Goal: Transaction & Acquisition: Book appointment/travel/reservation

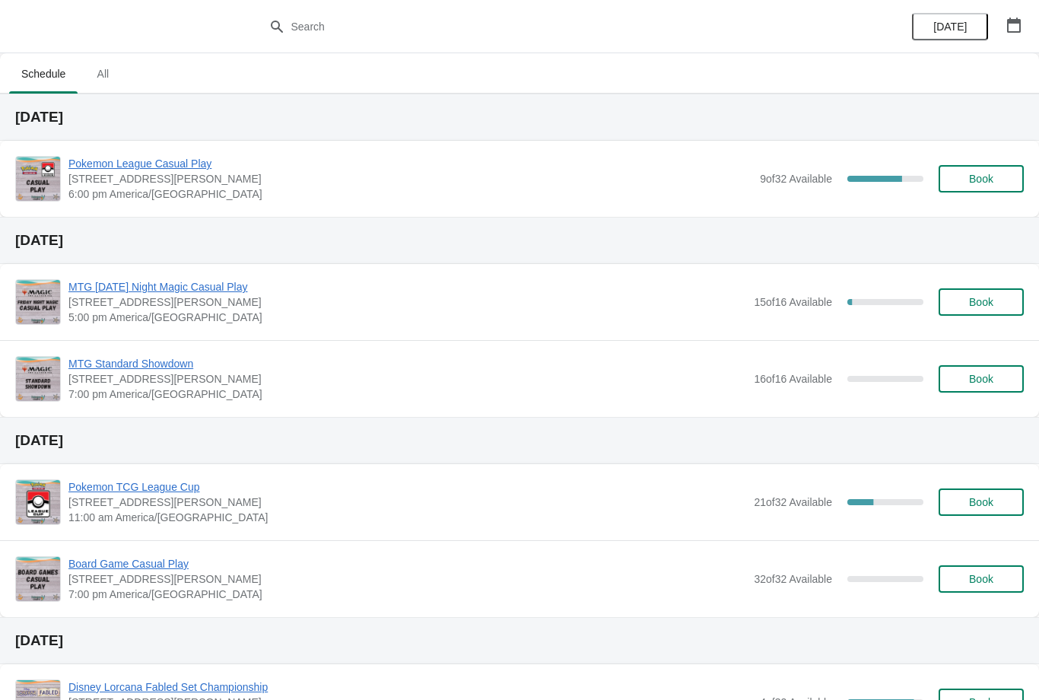
click at [962, 185] on button "Book" at bounding box center [981, 178] width 85 height 27
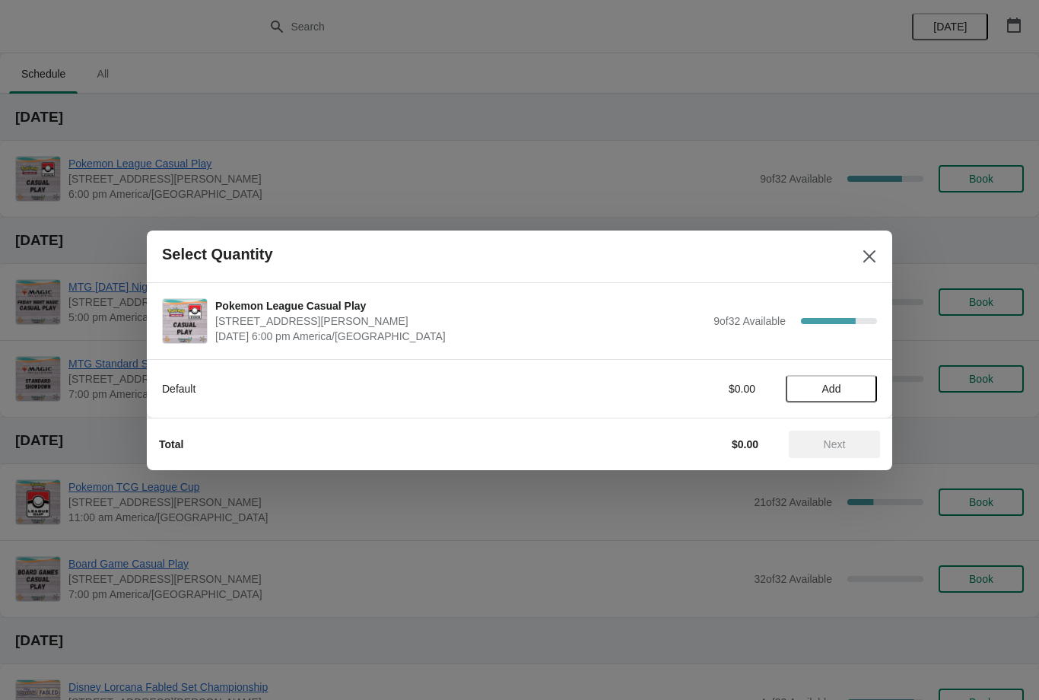
click at [838, 391] on span "Add" at bounding box center [831, 389] width 19 height 12
click at [841, 445] on span "Next" at bounding box center [835, 444] width 22 height 12
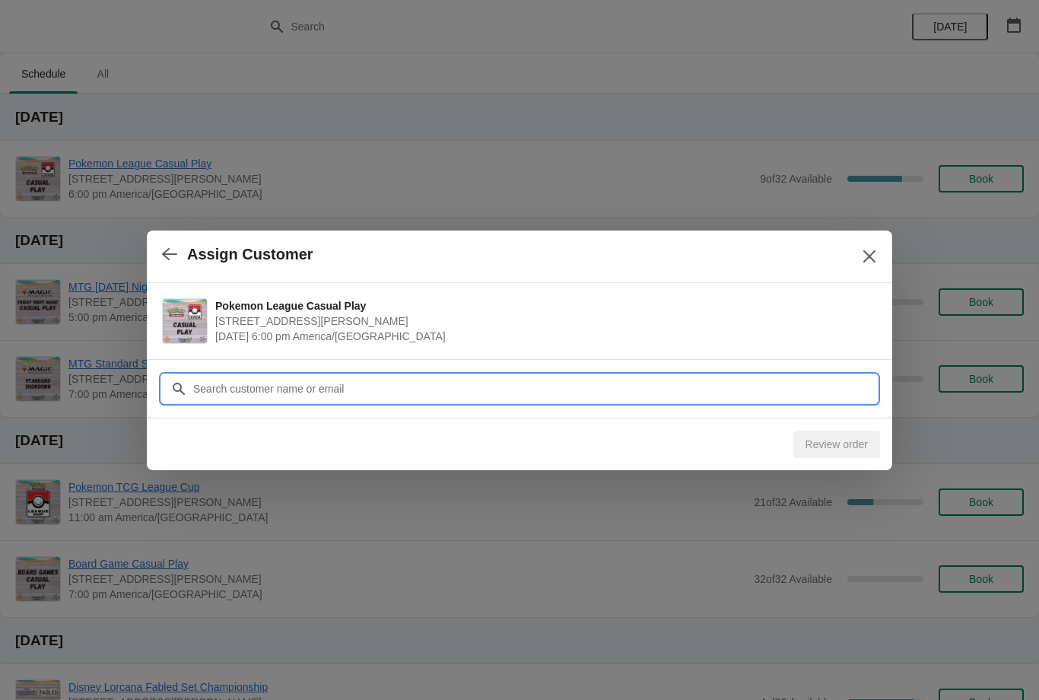
click at [670, 375] on input "Customer" at bounding box center [534, 388] width 685 height 27
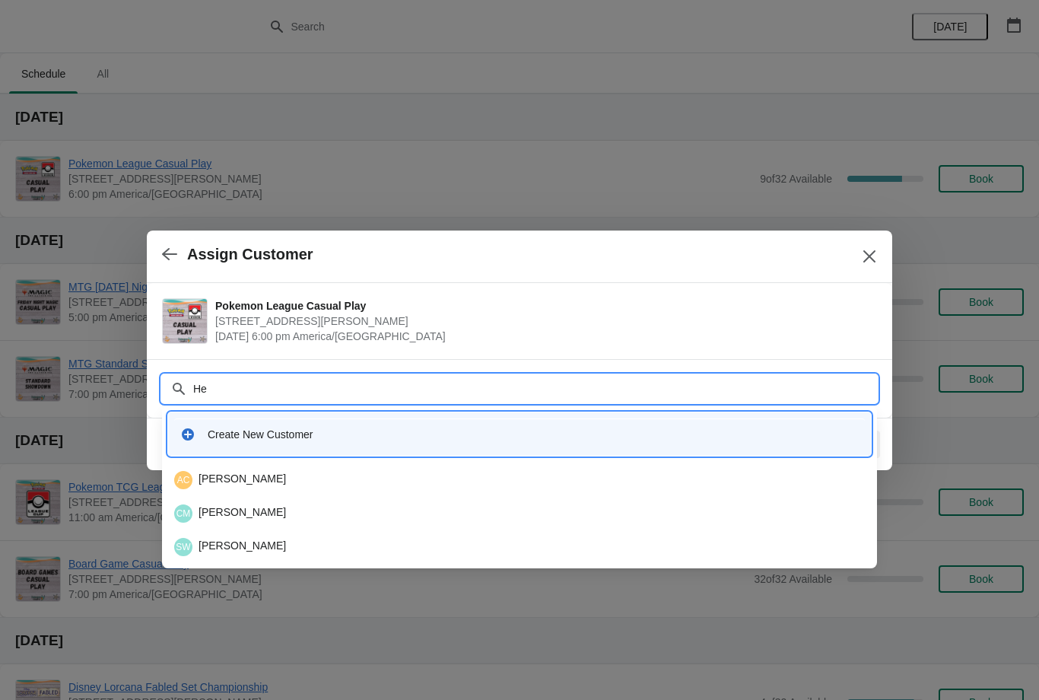
type input "H"
type input "Jose"
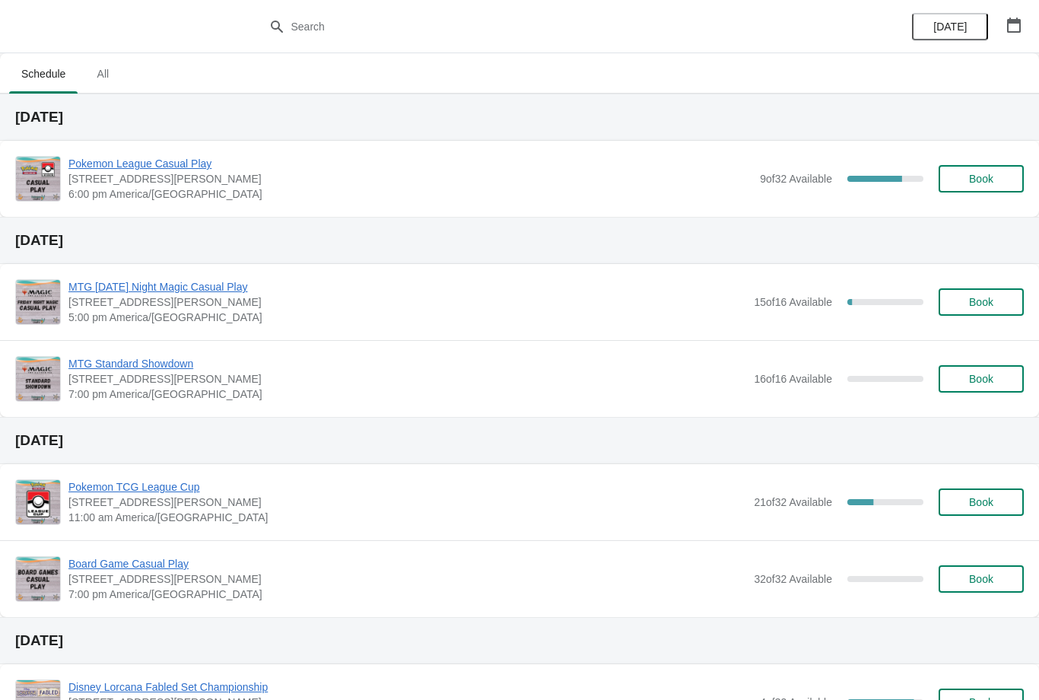
click at [1009, 31] on icon "button" at bounding box center [1014, 24] width 14 height 15
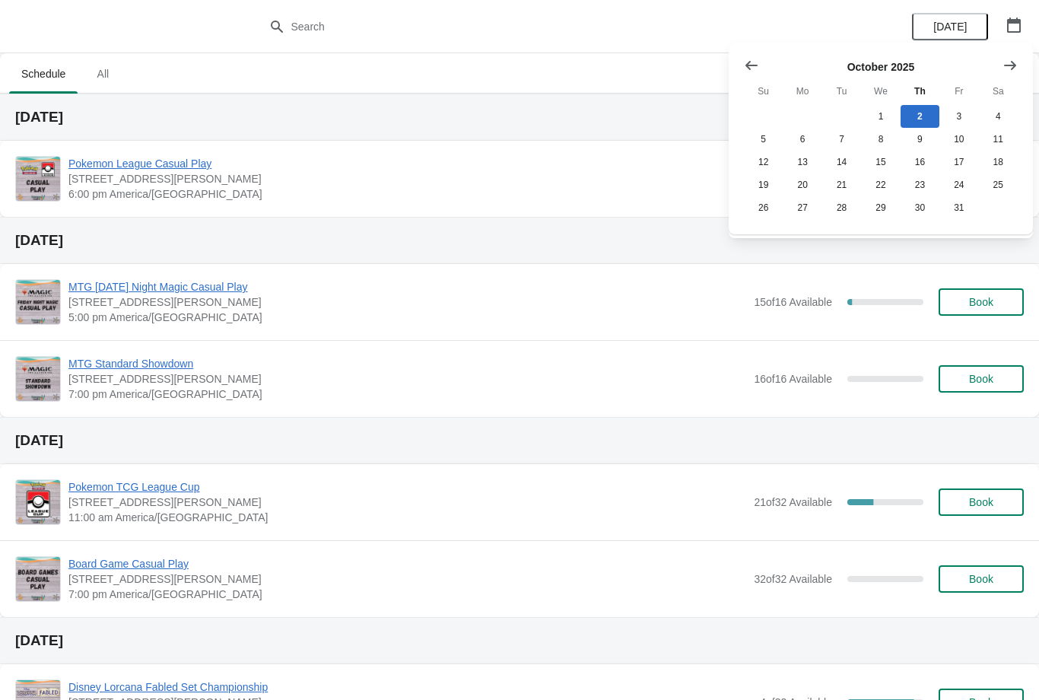
click at [1004, 76] on button "Show next month, November 2025" at bounding box center [1010, 65] width 27 height 27
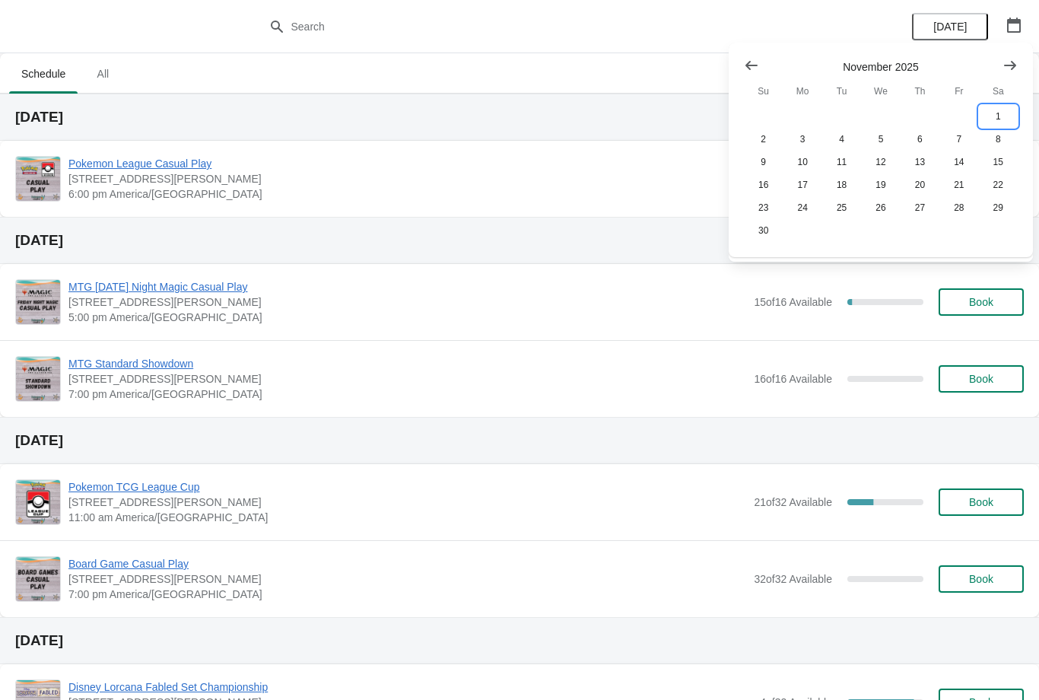
click at [999, 118] on button "1" at bounding box center [998, 116] width 39 height 23
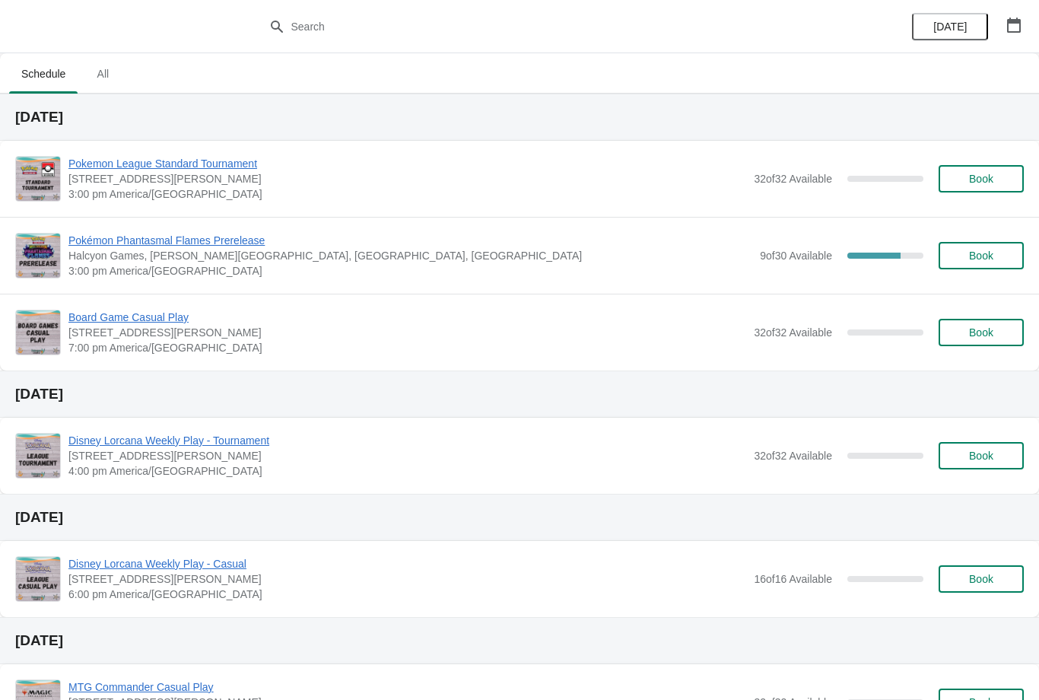
click at [996, 10] on div "[DATE]" at bounding box center [967, 26] width 145 height 53
click at [1014, 29] on icon "button" at bounding box center [1014, 24] width 15 height 15
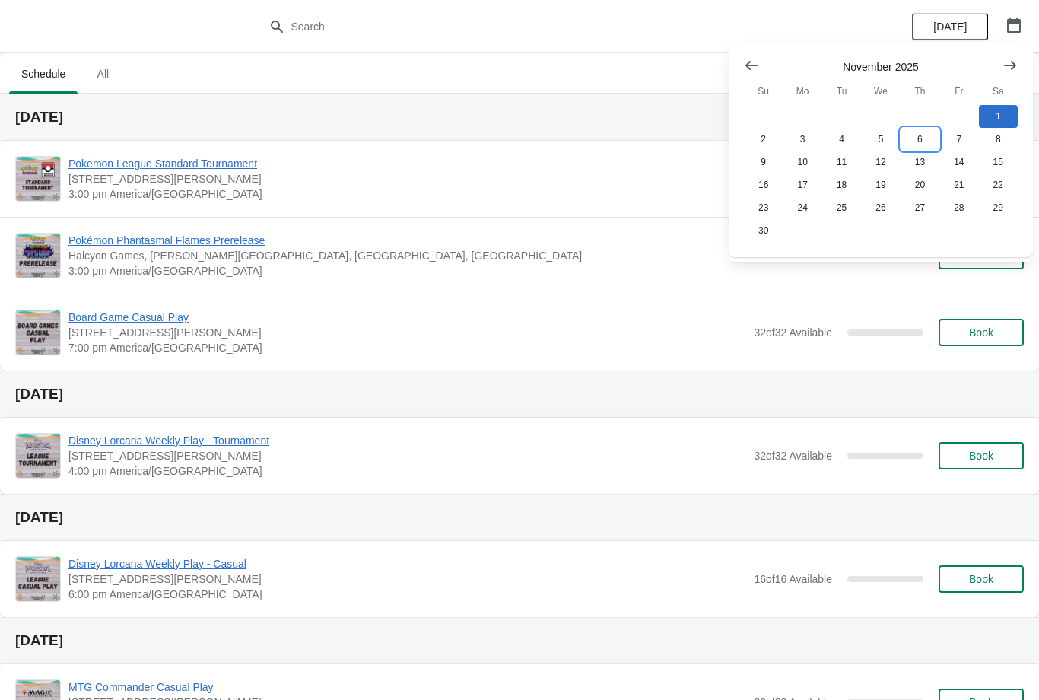
click at [913, 149] on button "6" at bounding box center [920, 139] width 39 height 23
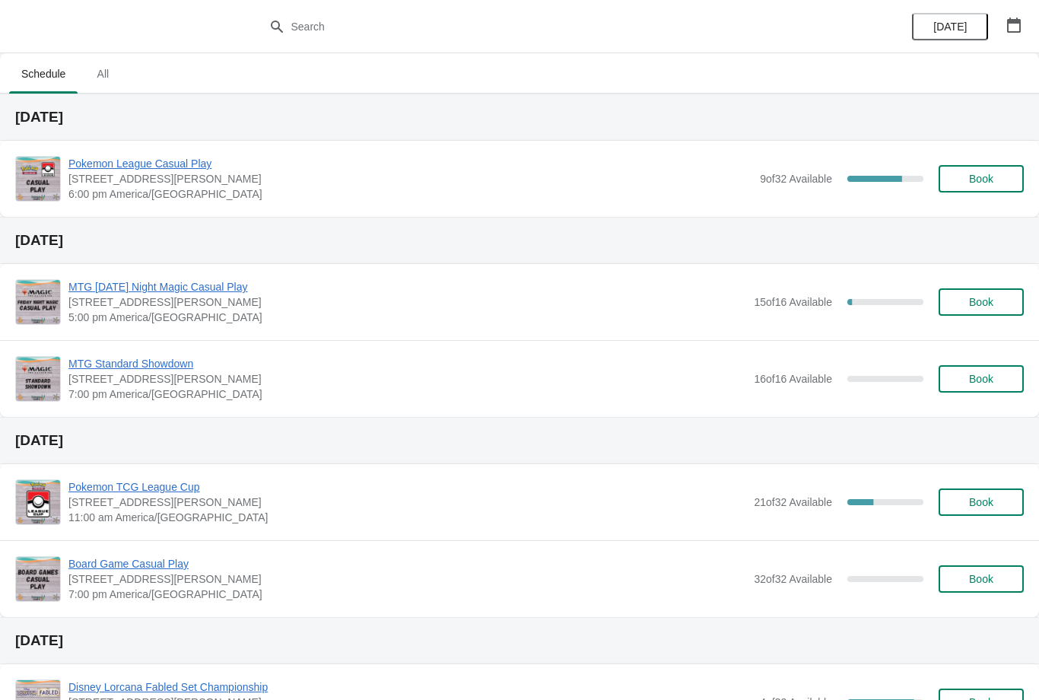
click at [1008, 21] on icon "button" at bounding box center [1014, 24] width 14 height 15
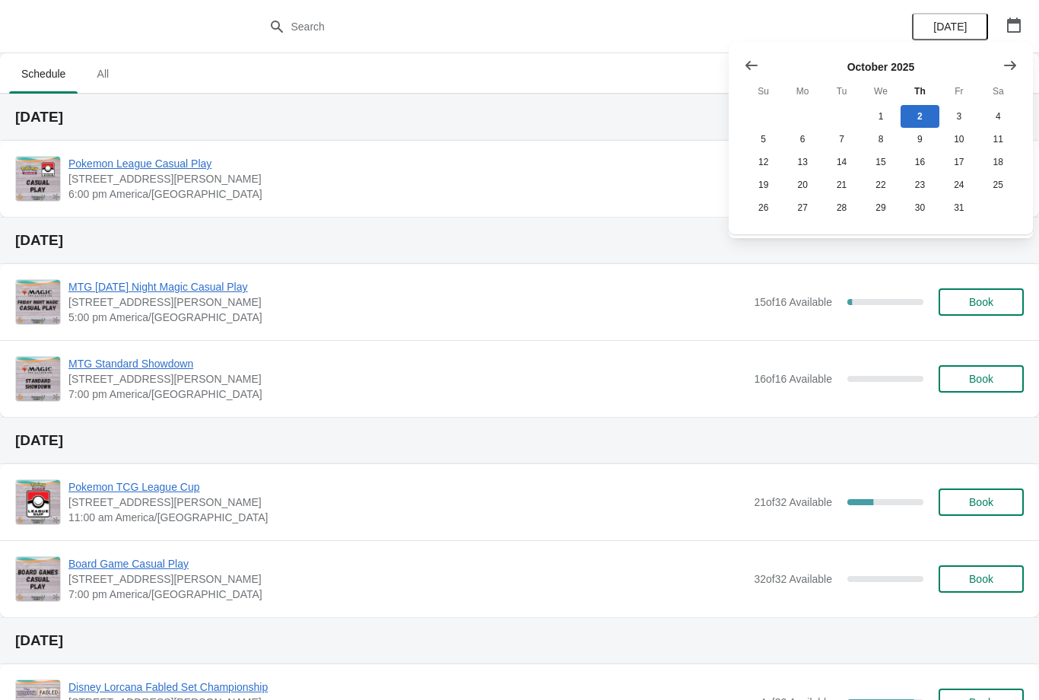
click at [1004, 62] on icon "Show next month, November 2025" at bounding box center [1010, 65] width 15 height 15
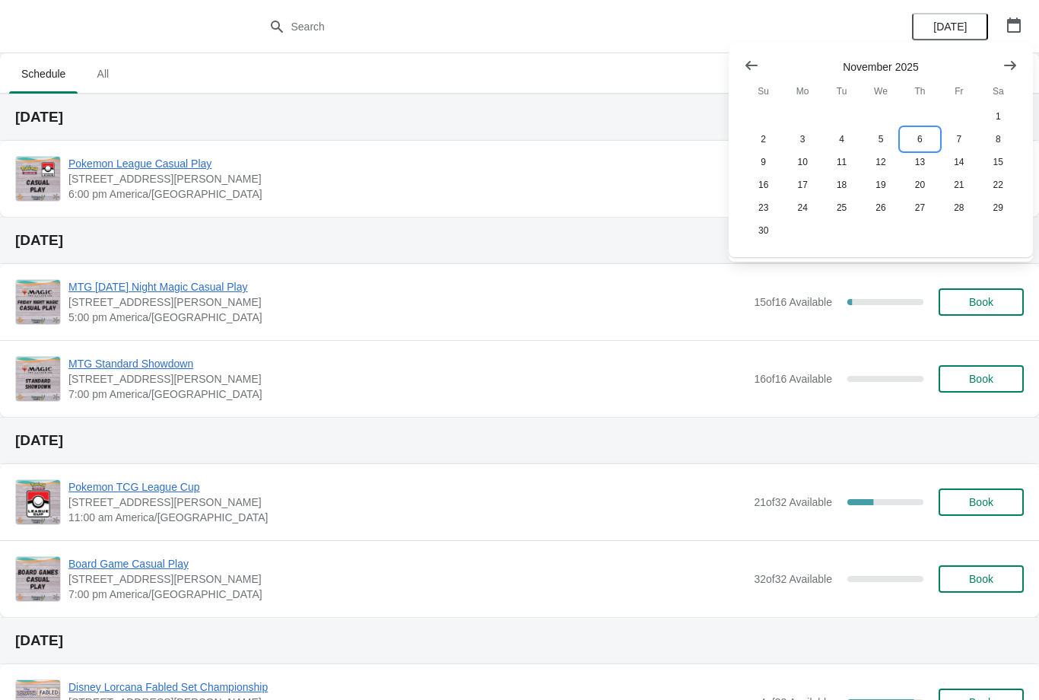
click at [922, 135] on button "6" at bounding box center [920, 139] width 39 height 23
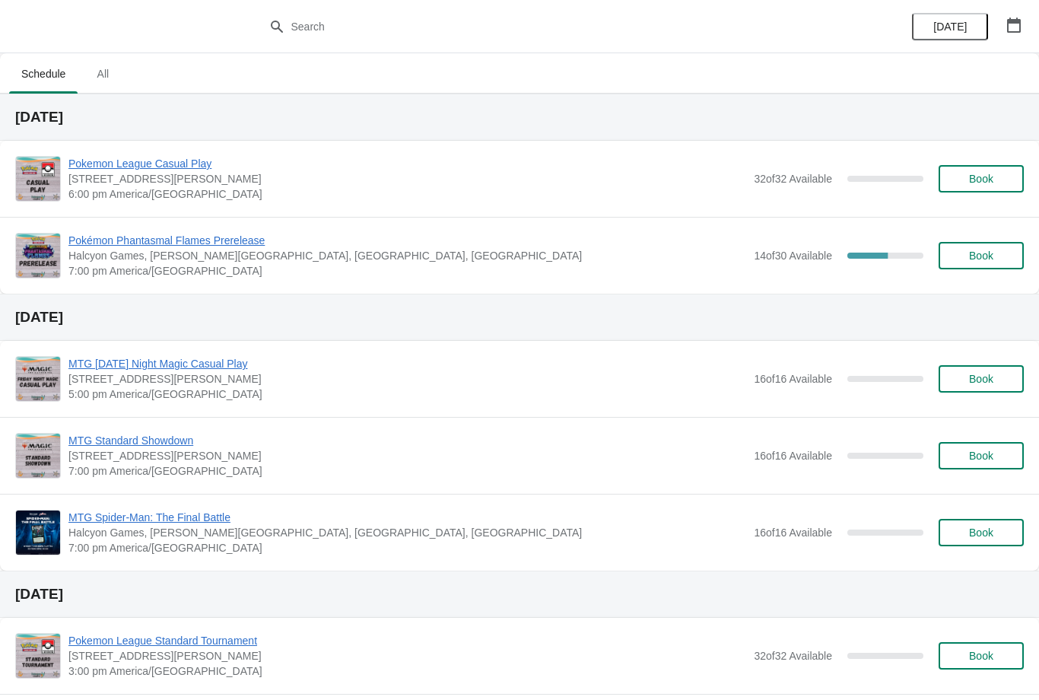
click at [974, 256] on span "Book" at bounding box center [981, 256] width 24 height 12
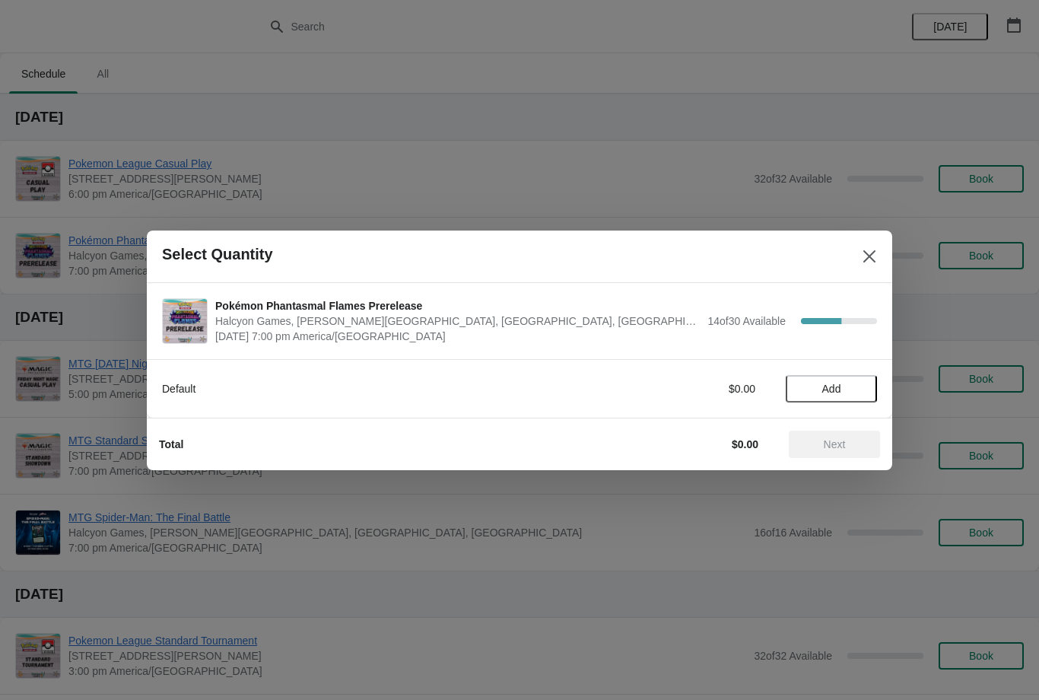
click at [841, 376] on button "Add" at bounding box center [831, 388] width 91 height 27
click at [867, 377] on div "Default $34.95 1" at bounding box center [519, 388] width 715 height 27
click at [857, 380] on icon at bounding box center [858, 388] width 16 height 16
click at [800, 383] on icon at bounding box center [805, 388] width 16 height 16
click at [846, 442] on span "Next" at bounding box center [835, 444] width 22 height 12
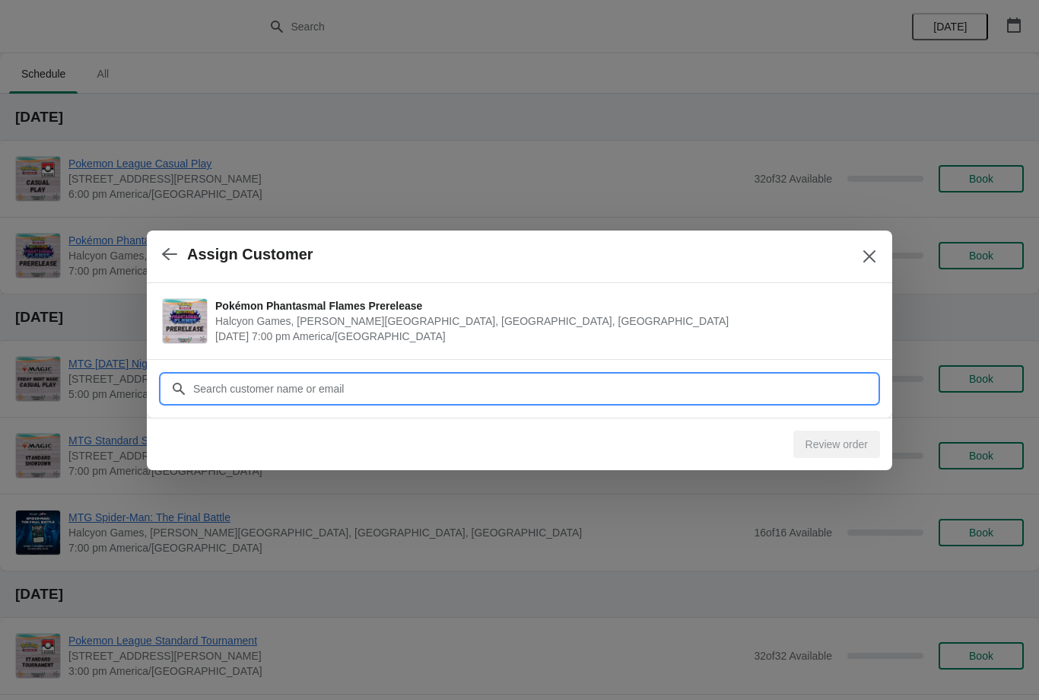
click at [411, 375] on input "Customer" at bounding box center [534, 388] width 685 height 27
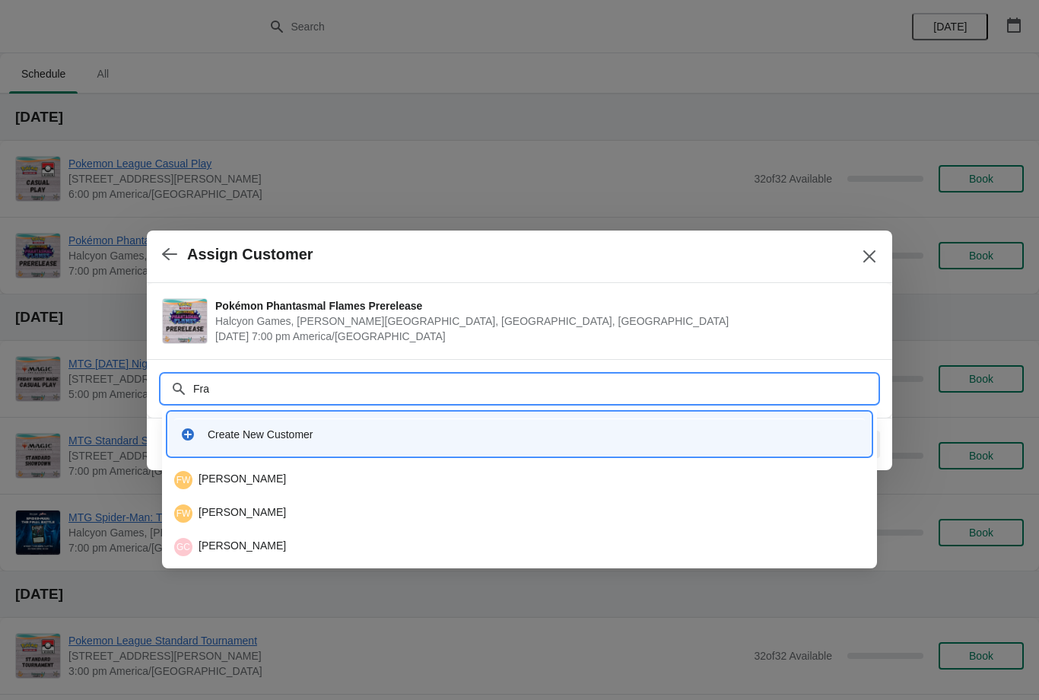
type input "Frac"
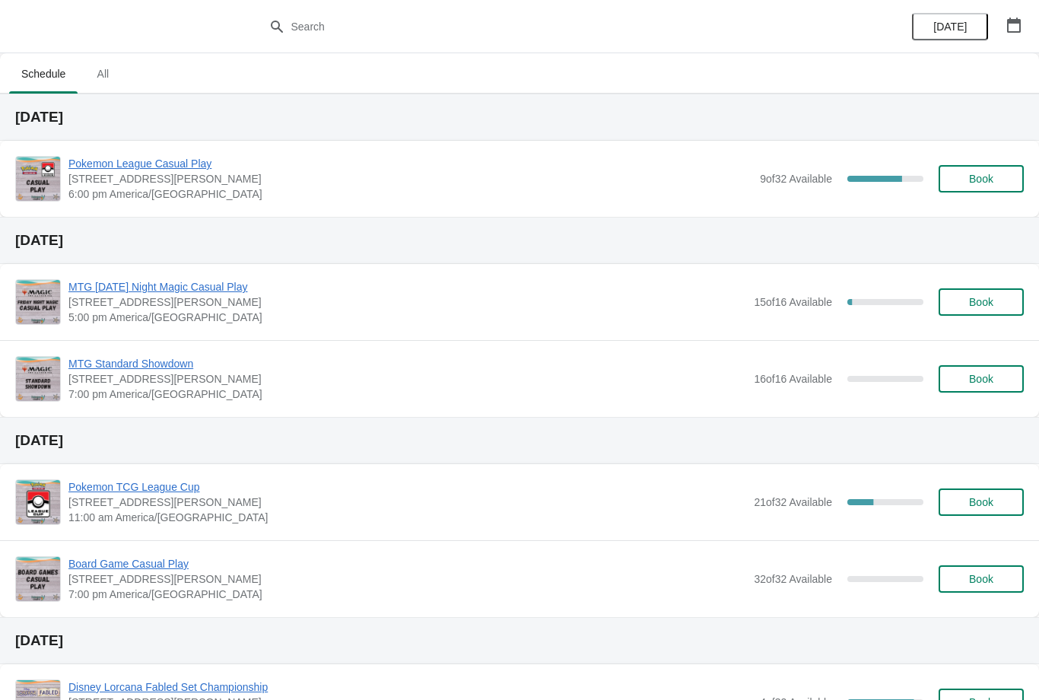
click at [1019, 21] on icon "button" at bounding box center [1014, 24] width 14 height 15
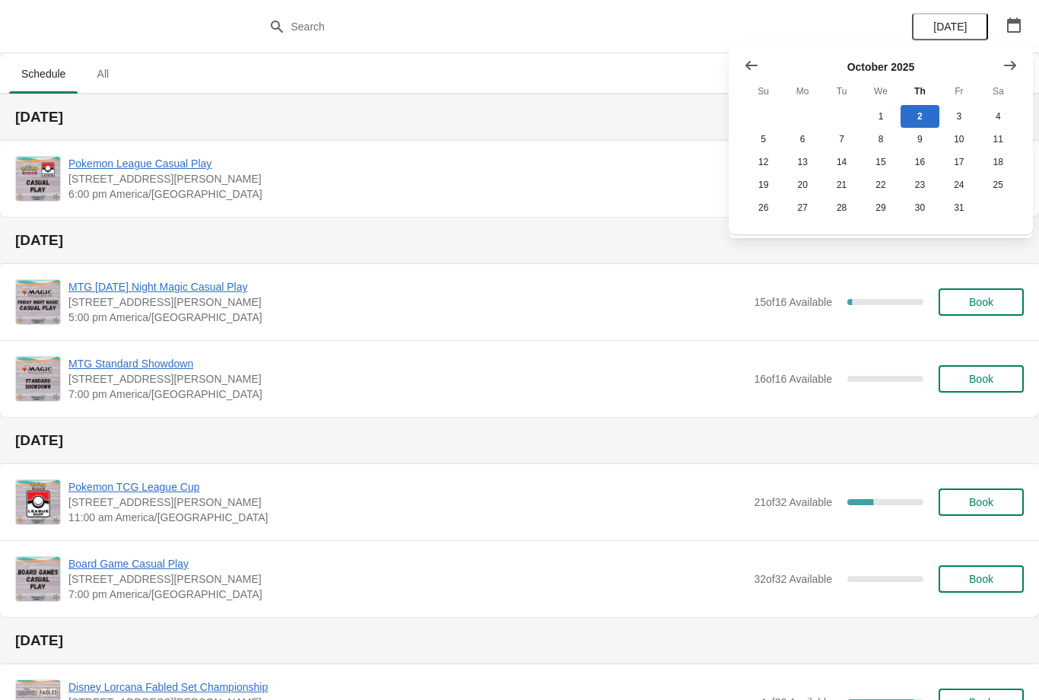
click at [1003, 69] on icon "Show next month, November 2025" at bounding box center [1010, 65] width 15 height 15
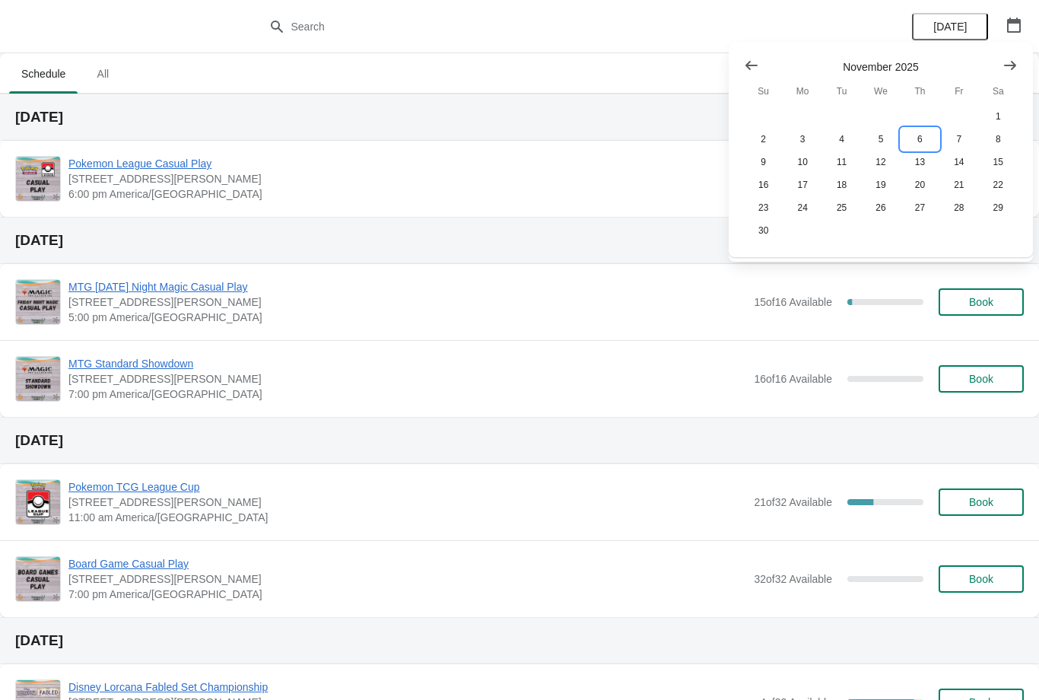
click at [923, 135] on button "6" at bounding box center [920, 139] width 39 height 23
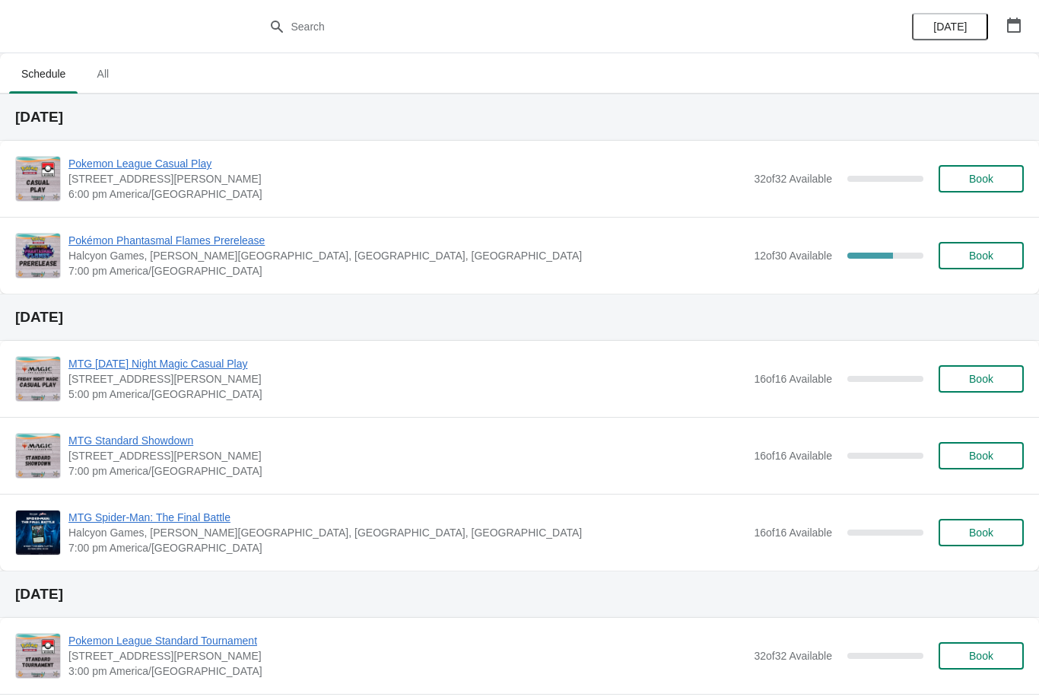
click at [971, 247] on button "Book" at bounding box center [981, 255] width 85 height 27
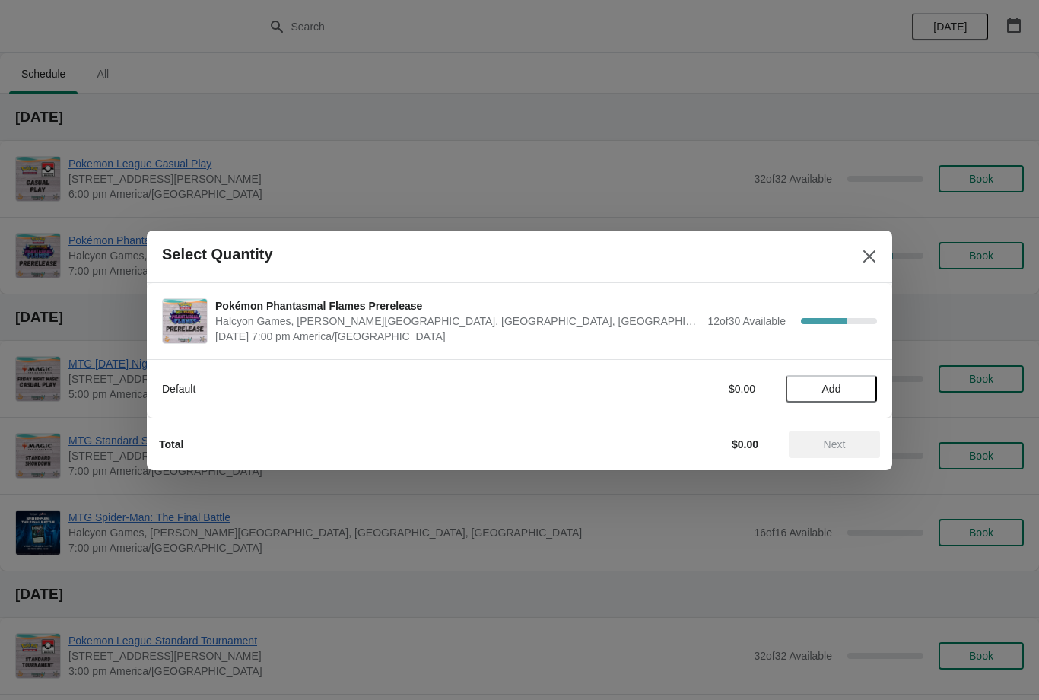
click at [833, 377] on button "Add" at bounding box center [831, 388] width 91 height 27
click at [839, 442] on span "Next" at bounding box center [835, 444] width 22 height 12
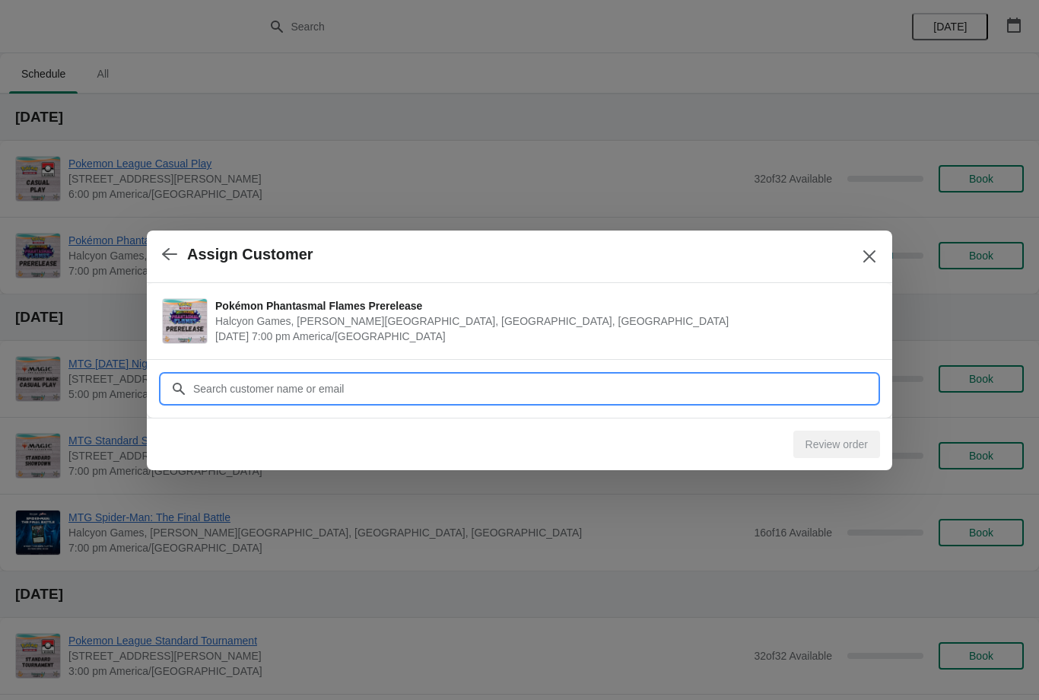
click at [438, 391] on input "Customer" at bounding box center [534, 388] width 685 height 27
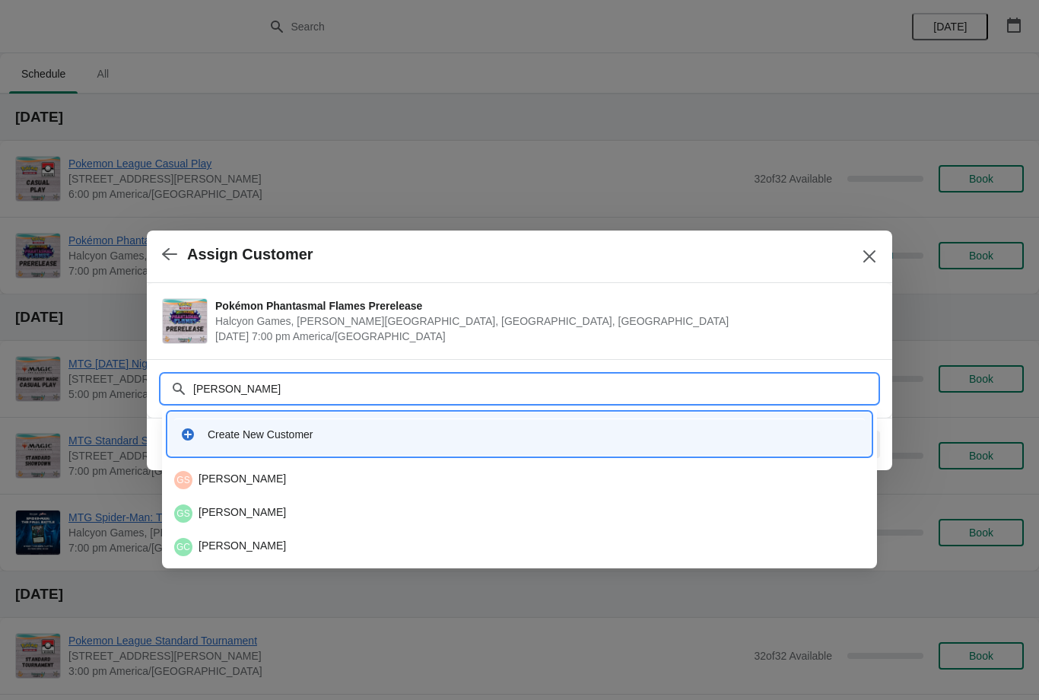
click at [476, 375] on input "Gavin" at bounding box center [534, 388] width 685 height 27
click at [315, 375] on input "Gavin" at bounding box center [534, 388] width 685 height 27
click at [294, 380] on input "Gavin" at bounding box center [534, 388] width 685 height 27
type input "G"
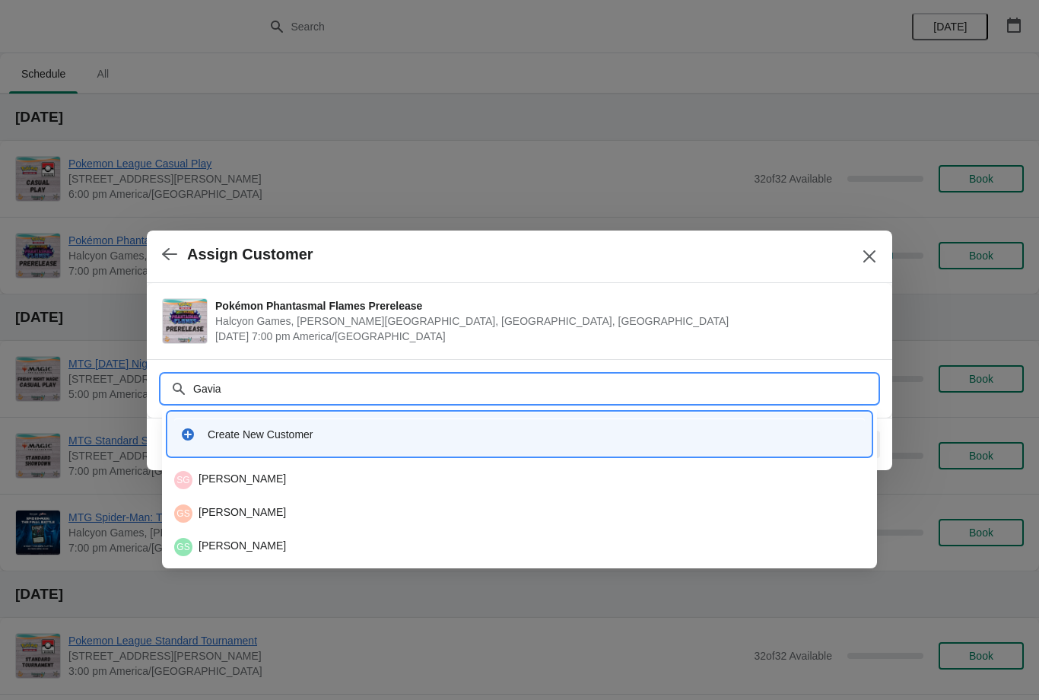
type input "Gaviac"
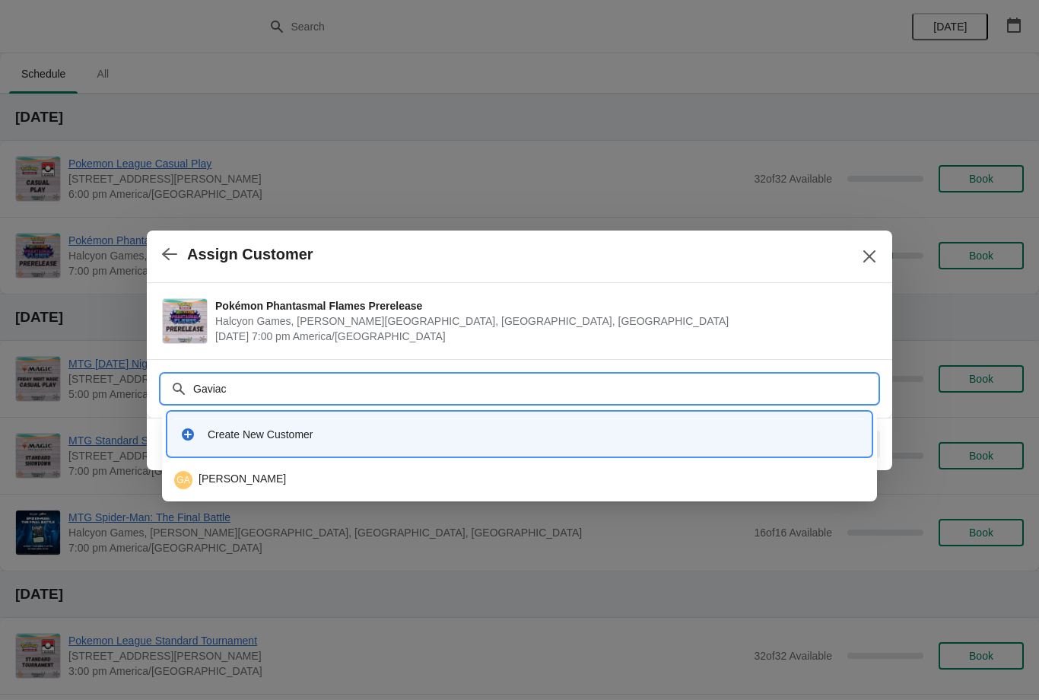
click at [255, 476] on div "GA Gavin Aceves" at bounding box center [519, 480] width 691 height 18
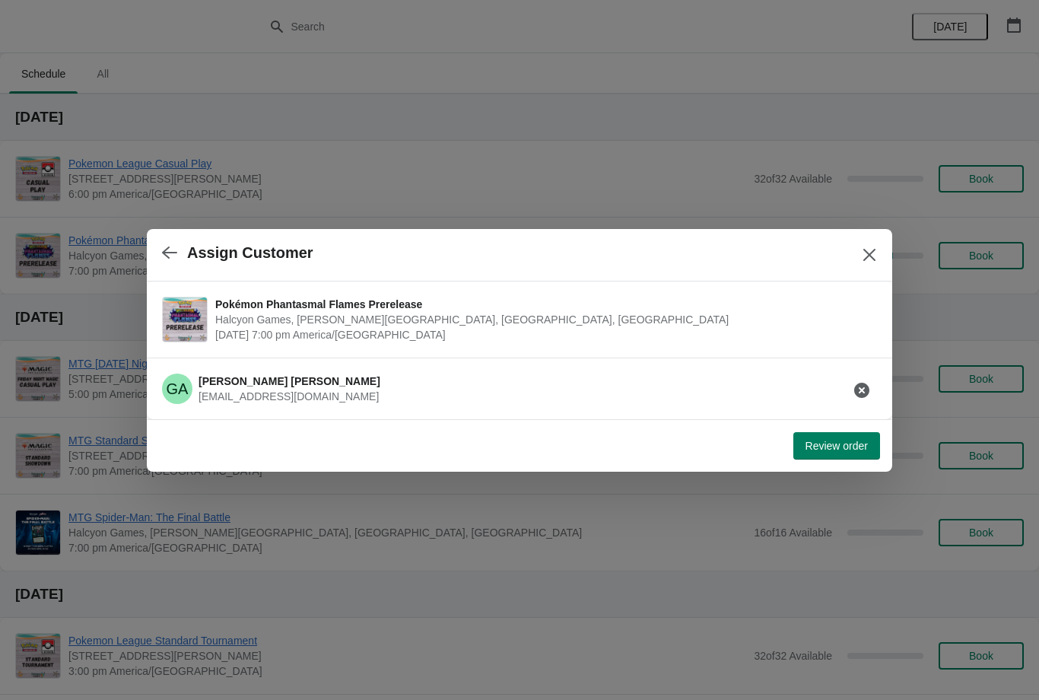
click at [841, 444] on span "Review order" at bounding box center [837, 446] width 62 height 12
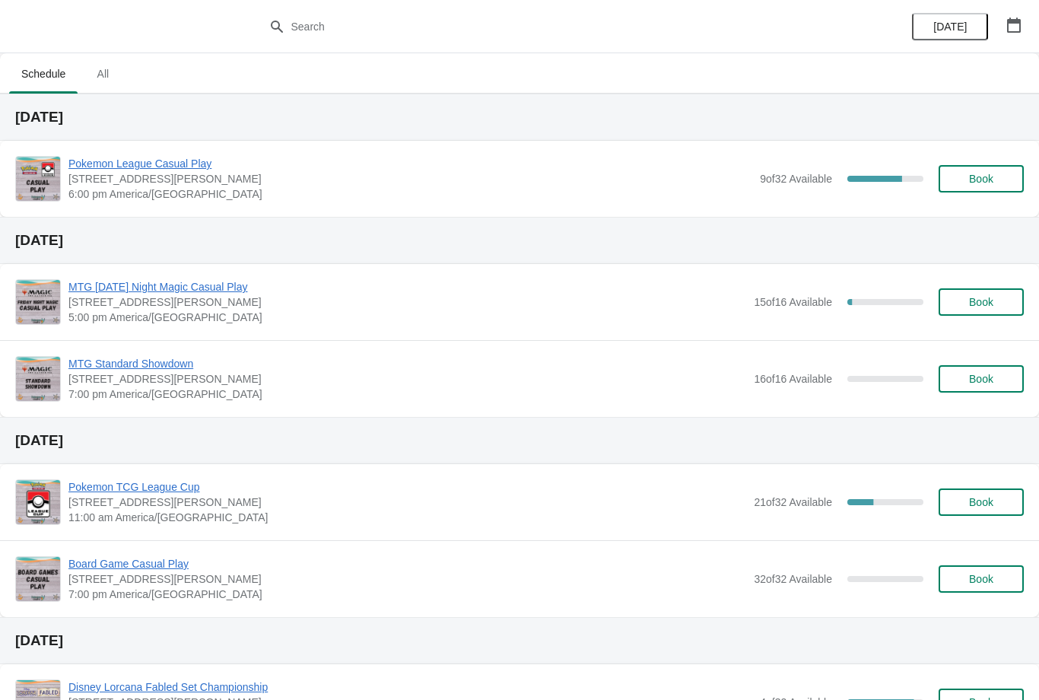
click at [1032, 15] on div "[DATE]" at bounding box center [967, 26] width 145 height 53
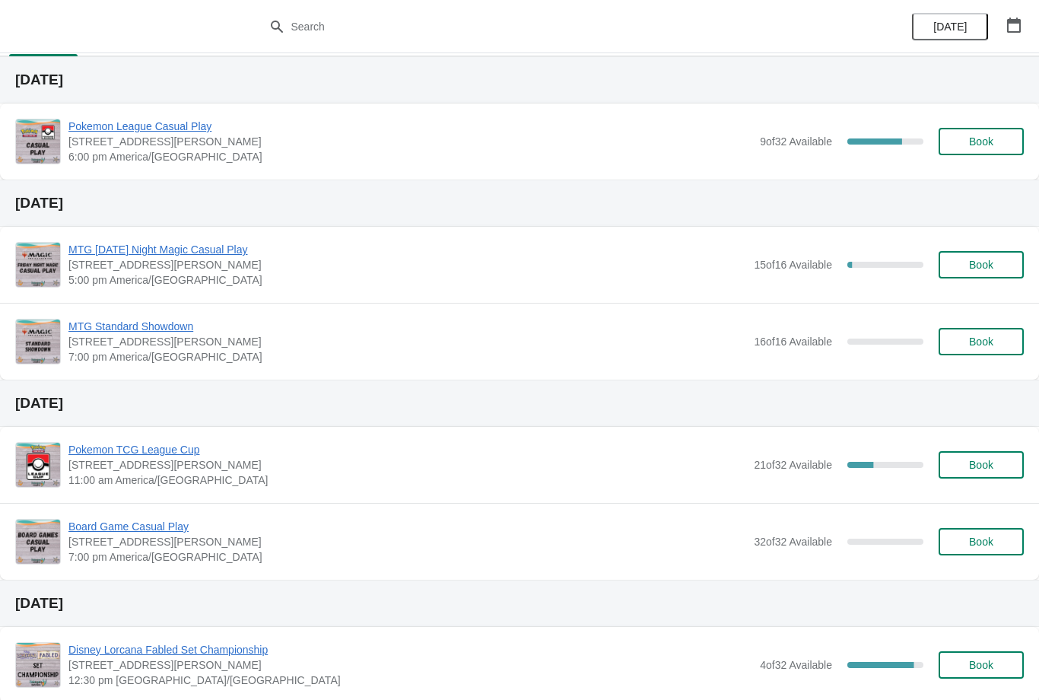
scroll to position [55, 0]
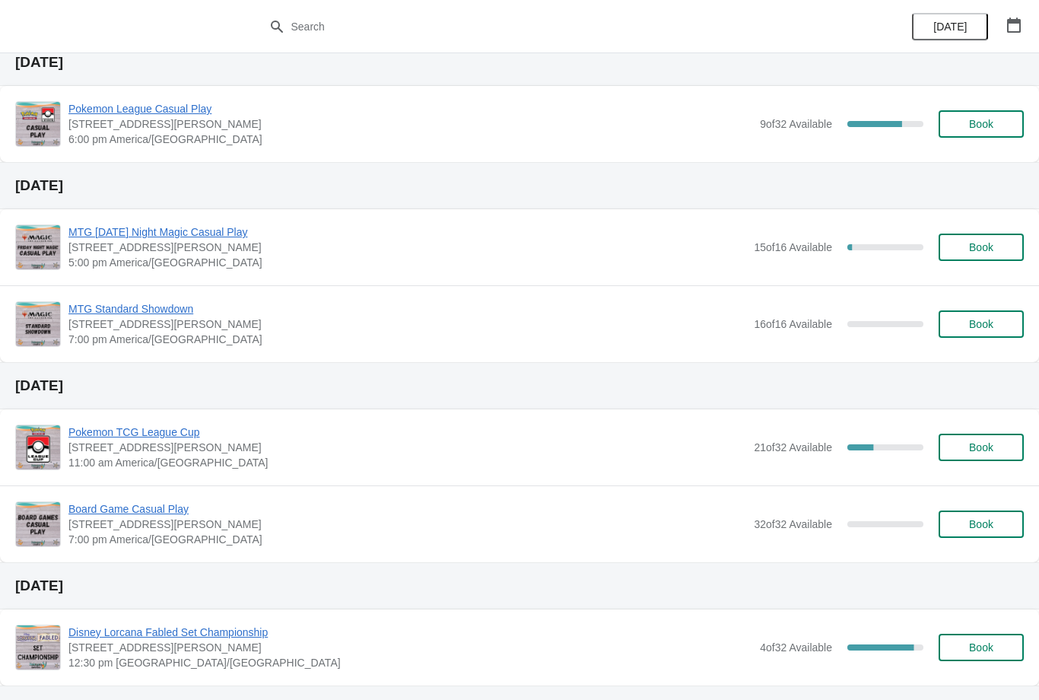
click at [973, 450] on span "Book" at bounding box center [981, 447] width 24 height 12
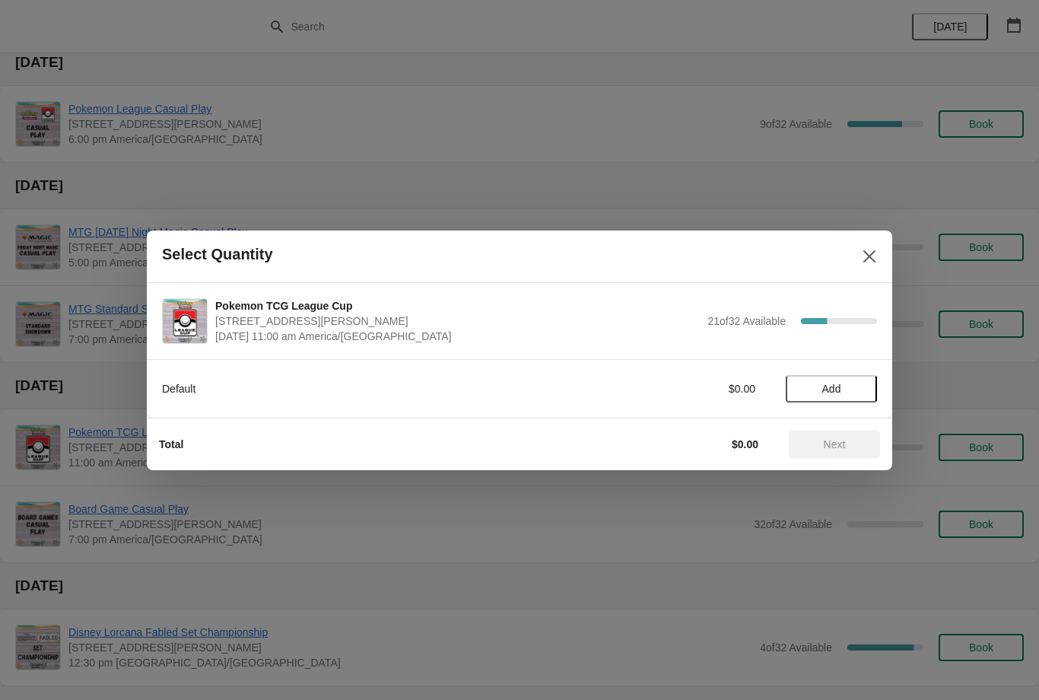
click at [852, 386] on span "Add" at bounding box center [832, 389] width 64 height 12
click at [847, 449] on span "Next" at bounding box center [834, 444] width 67 height 12
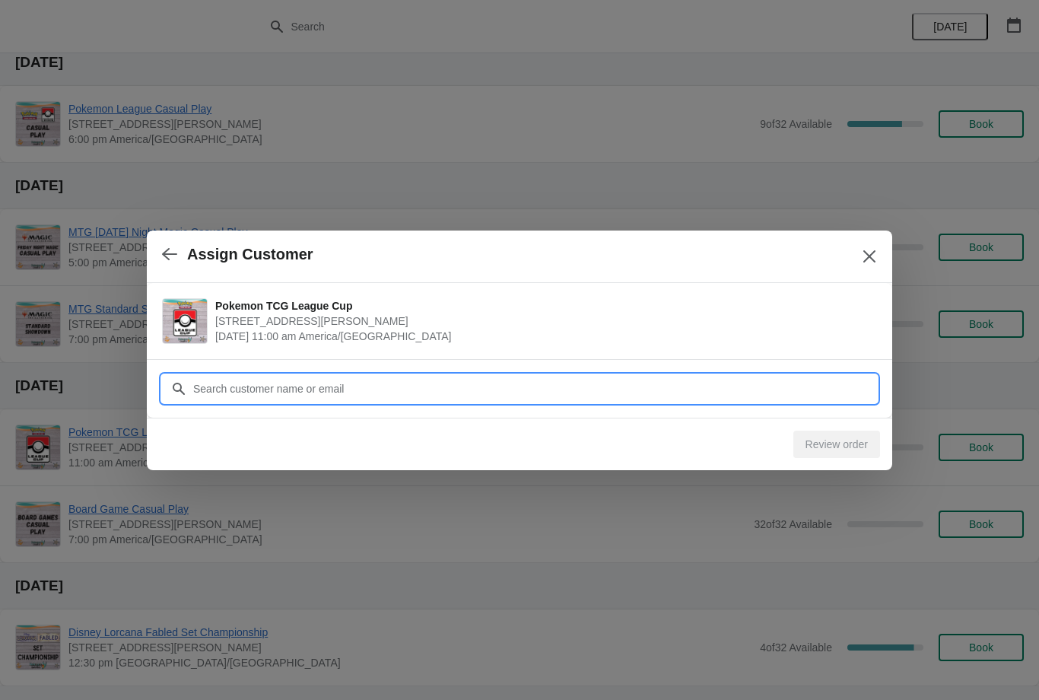
click at [536, 382] on input "Customer" at bounding box center [534, 388] width 685 height 27
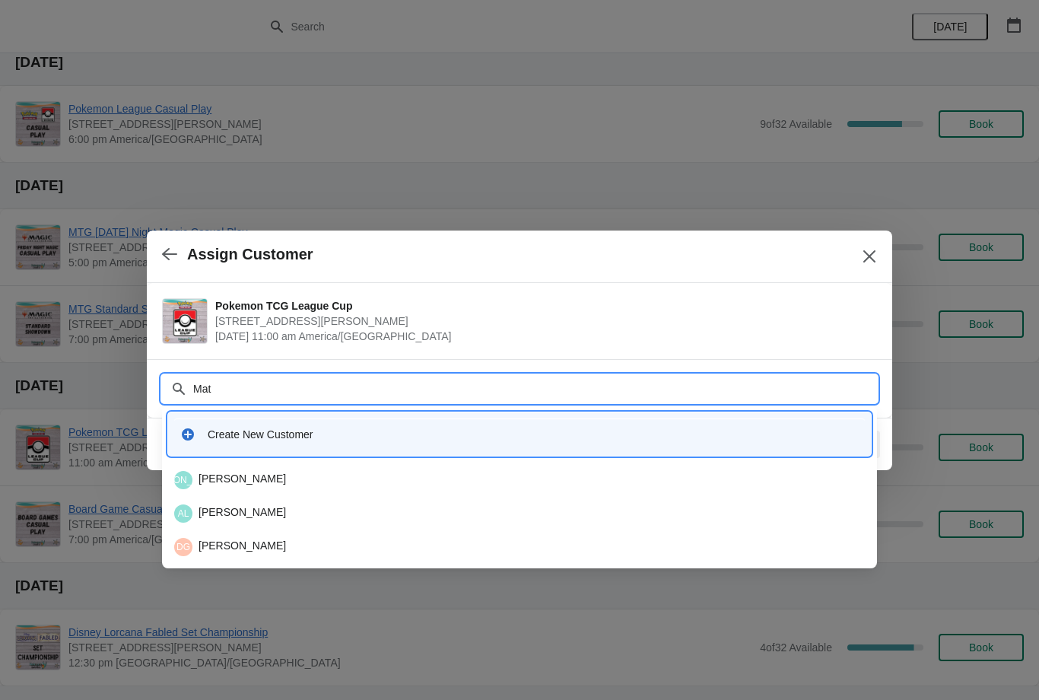
type input "[PERSON_NAME]"
